Goal: Communication & Community: Ask a question

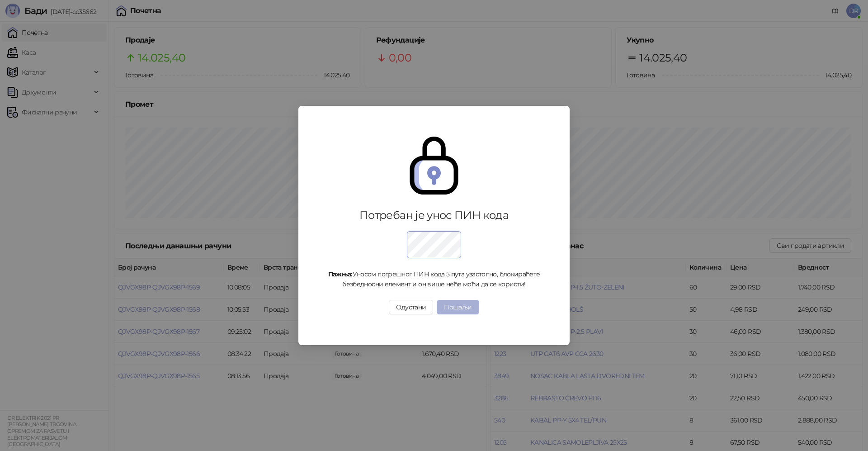
click at [459, 313] on button "Пошаљи" at bounding box center [458, 307] width 42 height 14
